Goal: Find specific page/section: Find specific page/section

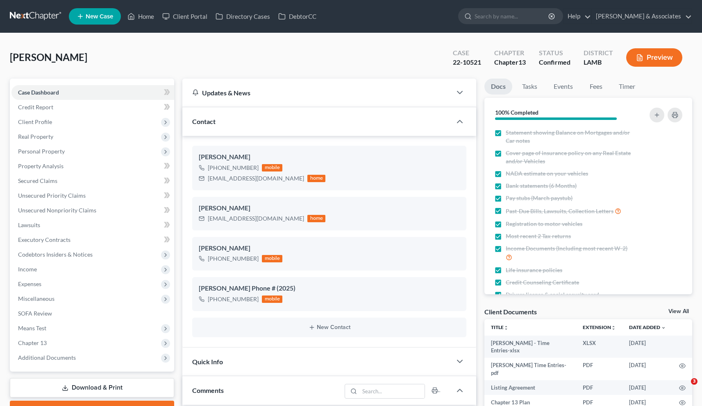
select select "0"
click at [146, 17] on link "Home" at bounding box center [140, 16] width 35 height 15
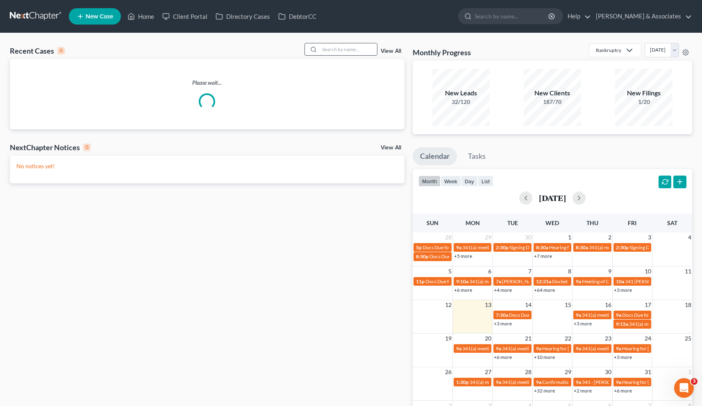
click at [334, 52] on input "search" at bounding box center [348, 49] width 57 height 12
paste input "23-11058"
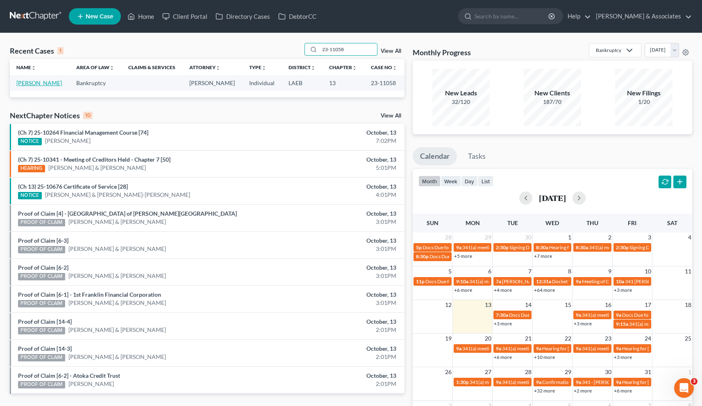
type input "23-11058"
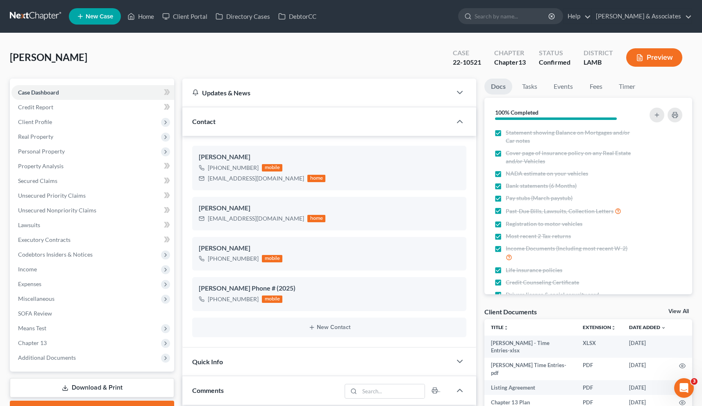
scroll to position [3500, 0]
click at [141, 14] on link "Home" at bounding box center [140, 16] width 35 height 15
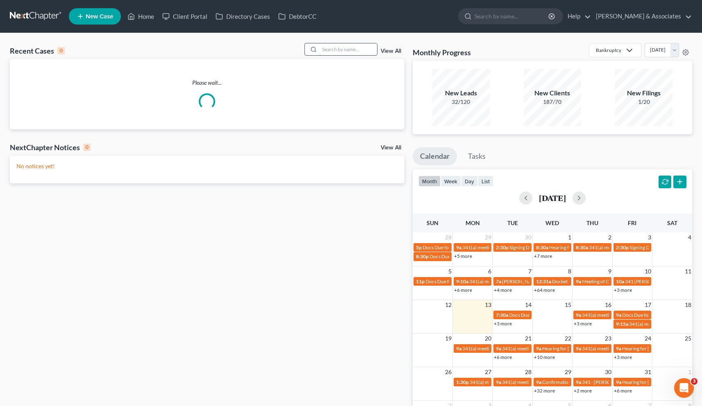
click at [340, 54] on input "search" at bounding box center [348, 49] width 57 height 12
paste input "23-11058"
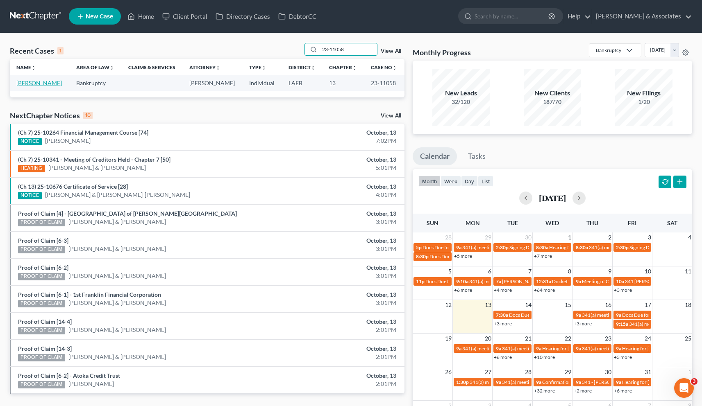
type input "23-11058"
click at [33, 82] on link "[PERSON_NAME]" at bounding box center [38, 82] width 45 height 7
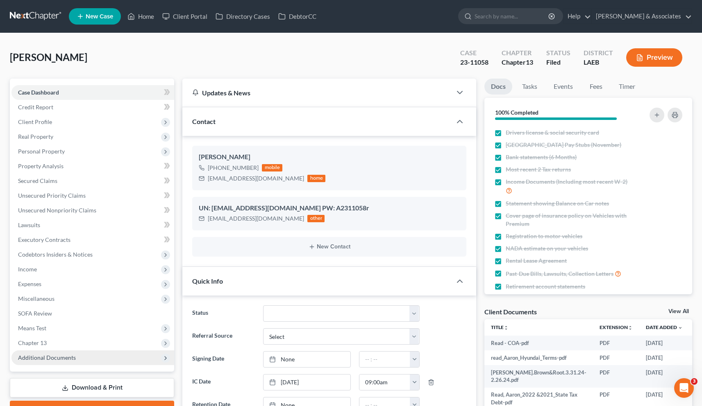
scroll to position [463, 0]
click at [43, 361] on span "Additional Documents" at bounding box center [47, 357] width 58 height 7
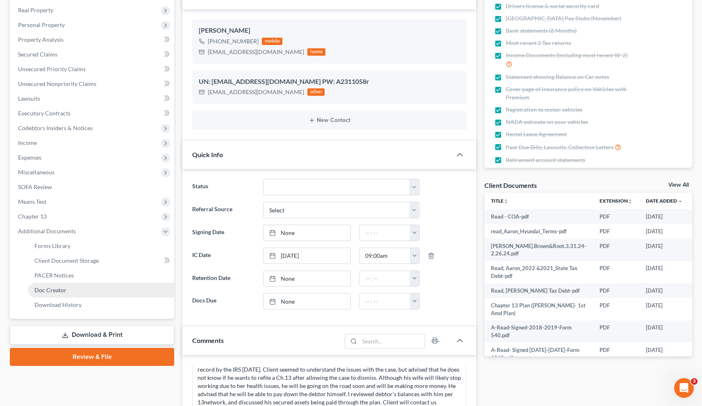
scroll to position [127, 0]
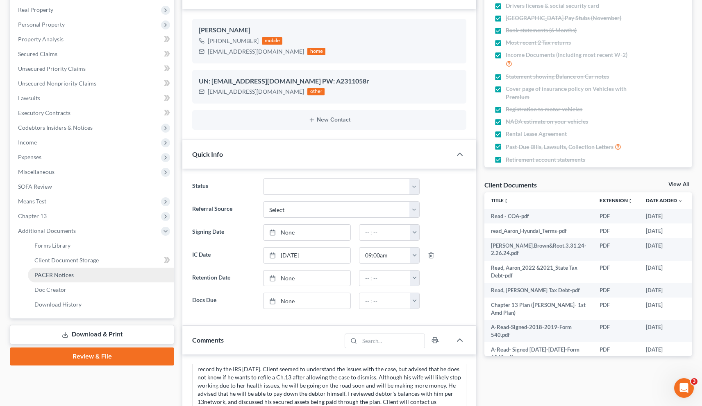
click at [61, 272] on span "PACER Notices" at bounding box center [53, 275] width 39 height 7
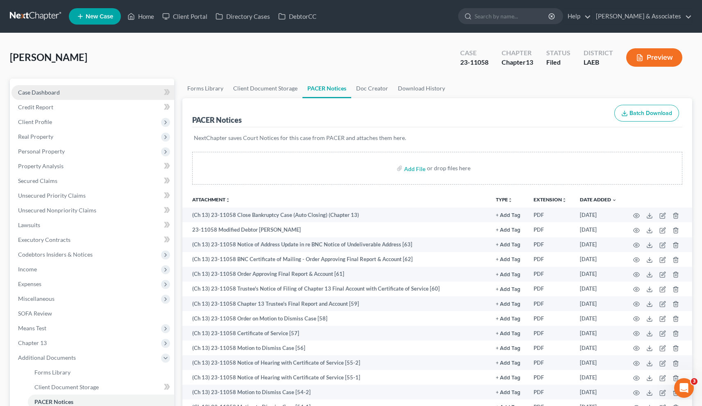
click at [40, 92] on span "Case Dashboard" at bounding box center [39, 92] width 42 height 7
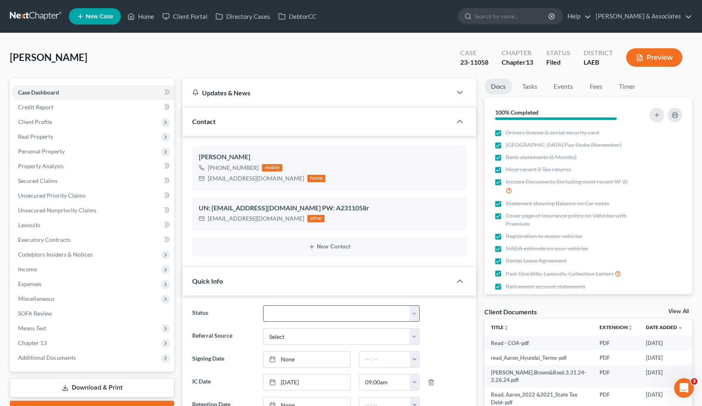
scroll to position [3148, 0]
click at [352, 318] on select "Amended Plan Needed Awaiting Income Closed Confirmed Discharged Dismissed Docs …" at bounding box center [341, 314] width 157 height 16
select select "5"
click at [144, 18] on link "Home" at bounding box center [140, 16] width 35 height 15
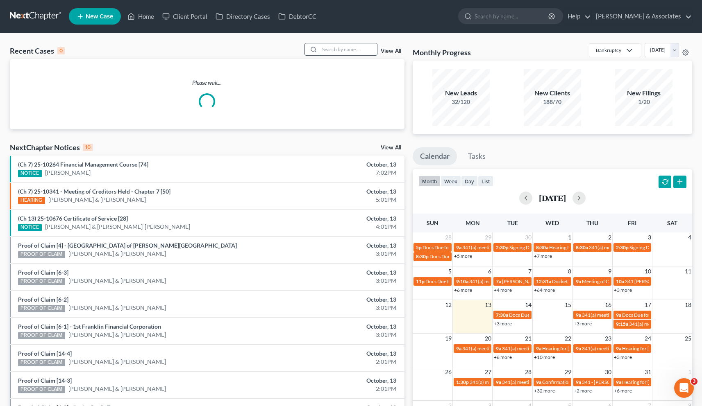
click at [331, 52] on input "search" at bounding box center [348, 49] width 57 height 12
paste input "23-10631"
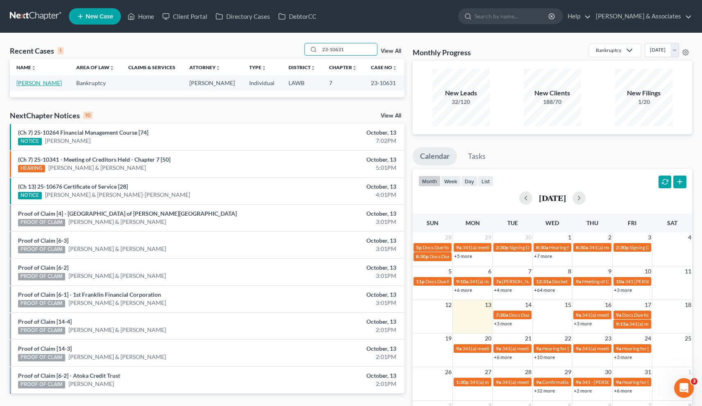
type input "23-10631"
click at [30, 86] on link "[PERSON_NAME]" at bounding box center [38, 82] width 45 height 7
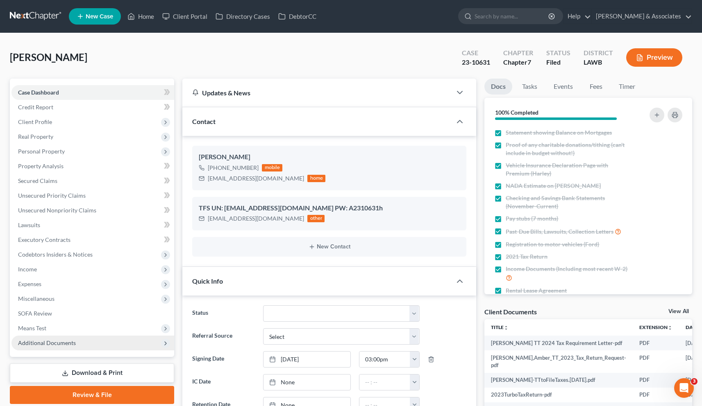
click at [47, 344] on span "Additional Documents" at bounding box center [47, 343] width 58 height 7
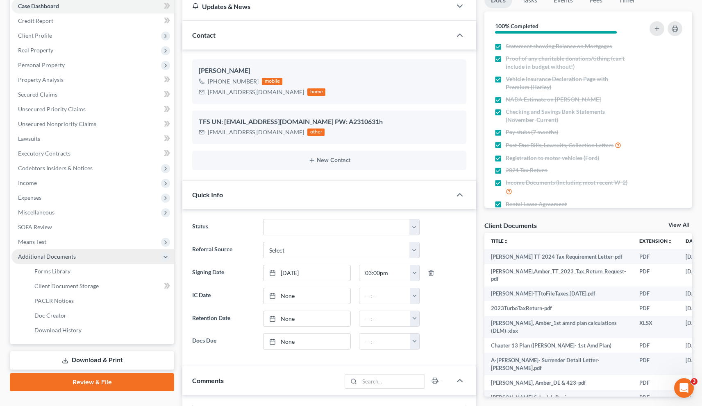
scroll to position [111, 0]
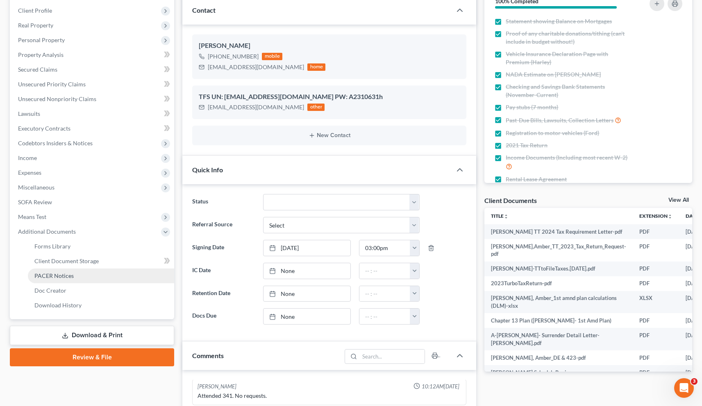
click at [59, 275] on span "PACER Notices" at bounding box center [53, 275] width 39 height 7
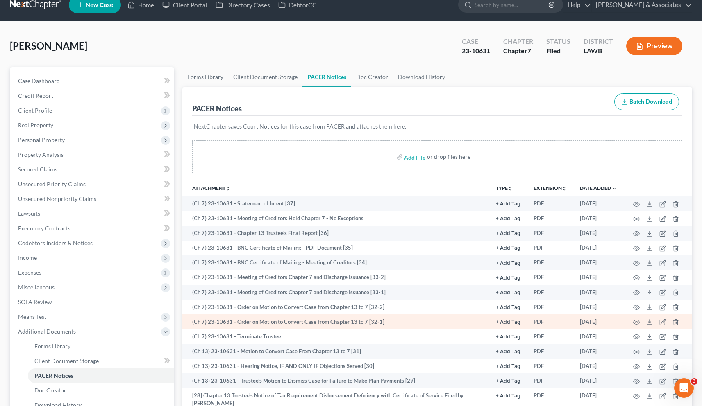
scroll to position [13, 0]
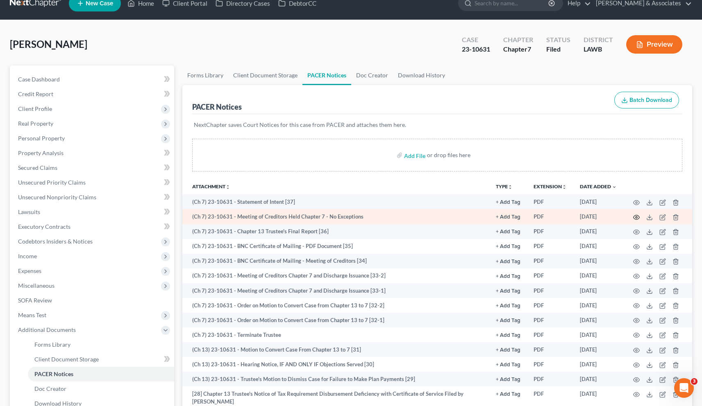
click at [636, 215] on icon "button" at bounding box center [636, 217] width 7 height 7
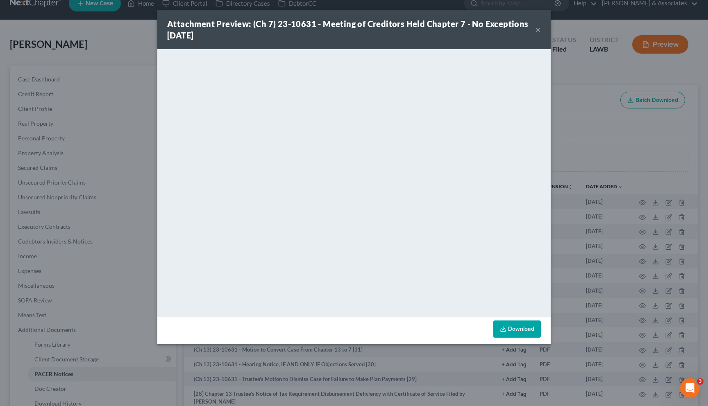
click at [538, 32] on button "×" at bounding box center [538, 30] width 6 height 10
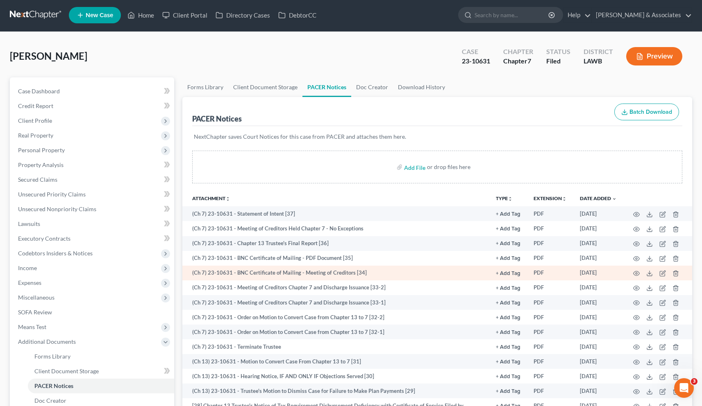
scroll to position [0, 0]
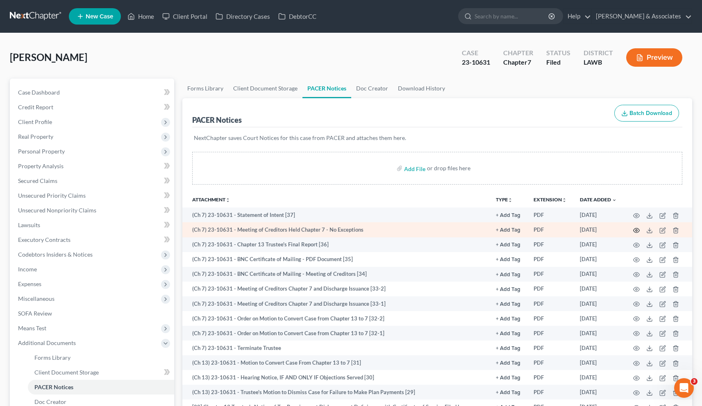
click at [636, 230] on circle "button" at bounding box center [637, 231] width 2 height 2
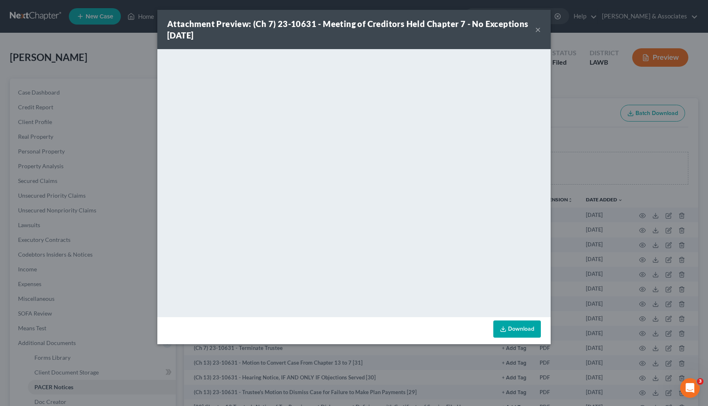
click at [539, 31] on button "×" at bounding box center [538, 30] width 6 height 10
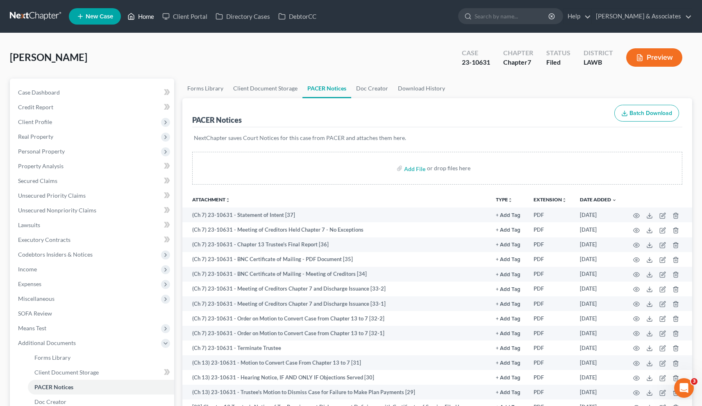
click at [143, 19] on link "Home" at bounding box center [140, 16] width 35 height 15
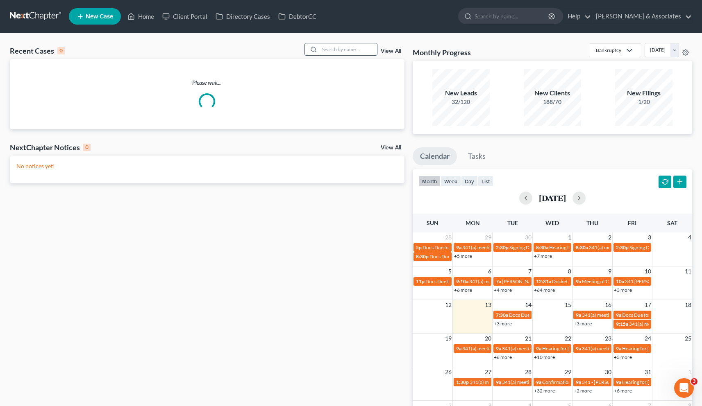
click at [329, 48] on input "search" at bounding box center [348, 49] width 57 height 12
paste input "23-20209"
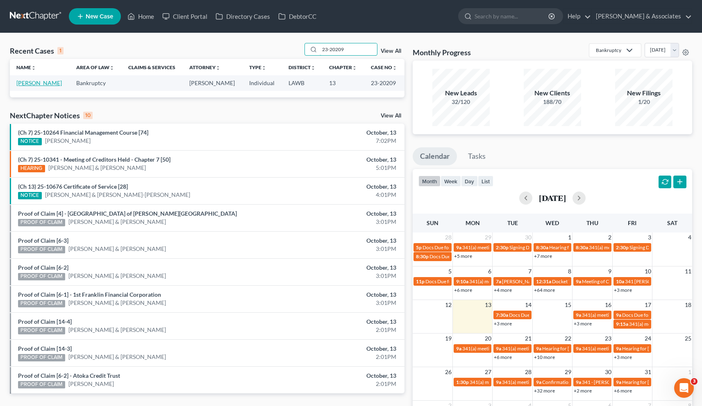
type input "23-20209"
click at [26, 81] on link "[PERSON_NAME]" at bounding box center [38, 82] width 45 height 7
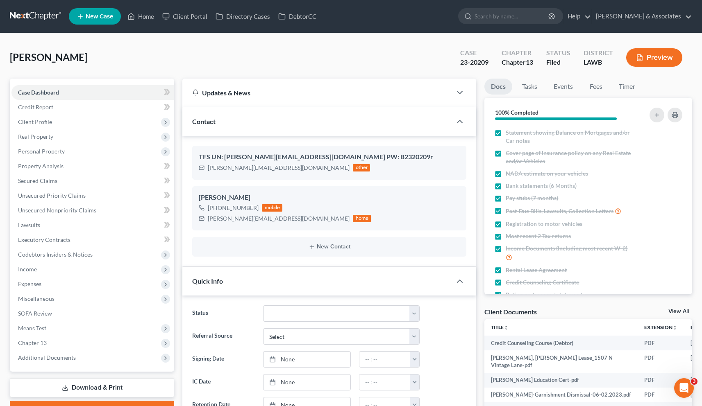
scroll to position [785, 0]
click at [48, 361] on span "Additional Documents" at bounding box center [92, 358] width 163 height 15
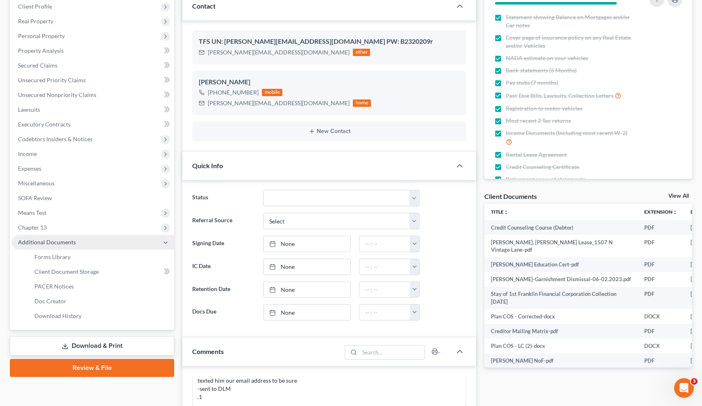
scroll to position [204, 0]
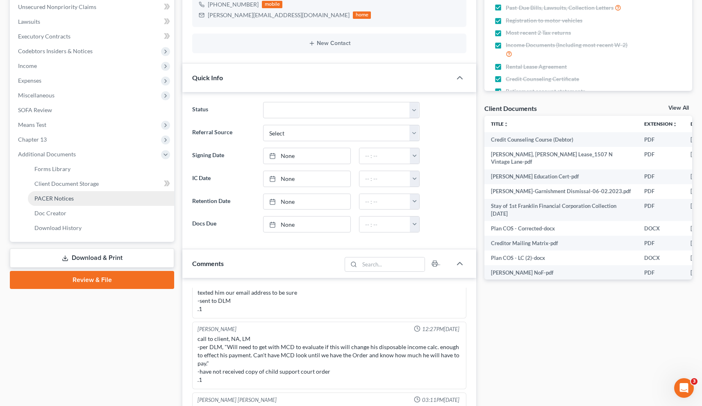
click at [62, 200] on span "PACER Notices" at bounding box center [53, 198] width 39 height 7
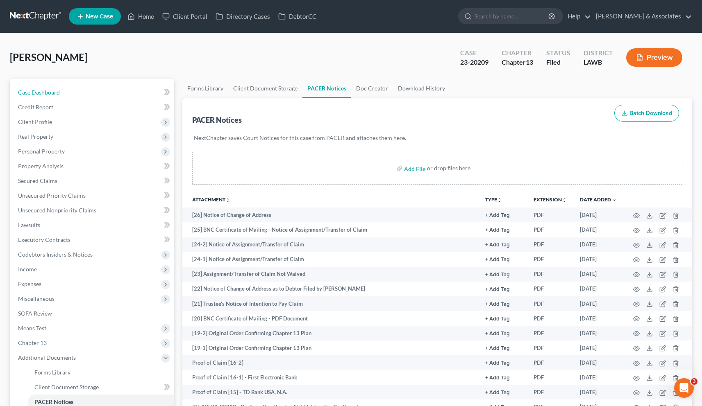
click at [52, 89] on span "Case Dashboard" at bounding box center [39, 92] width 42 height 7
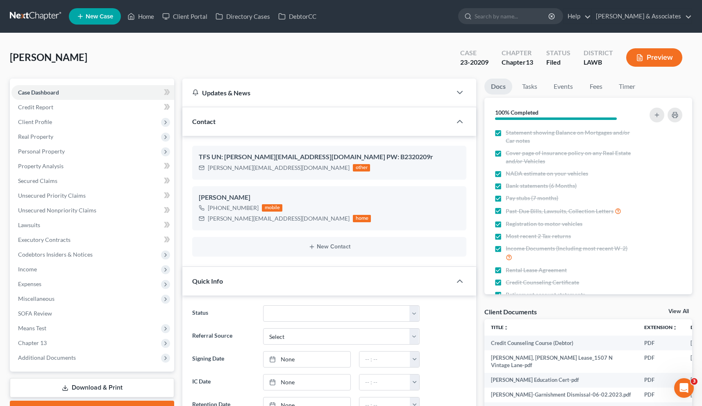
scroll to position [1742, 0]
click at [294, 317] on select "Amended Plan Needed Awaiting Income Closed Confirmed Discharged Dismissed Docs …" at bounding box center [341, 314] width 157 height 16
select select "3"
